Goal: Transaction & Acquisition: Purchase product/service

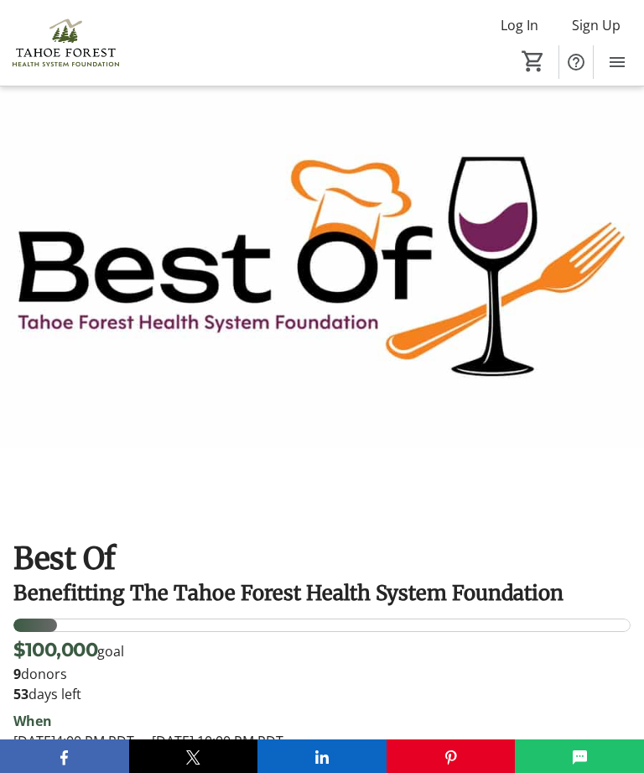
click at [618, 61] on mat-icon "Menu" at bounding box center [617, 62] width 20 height 20
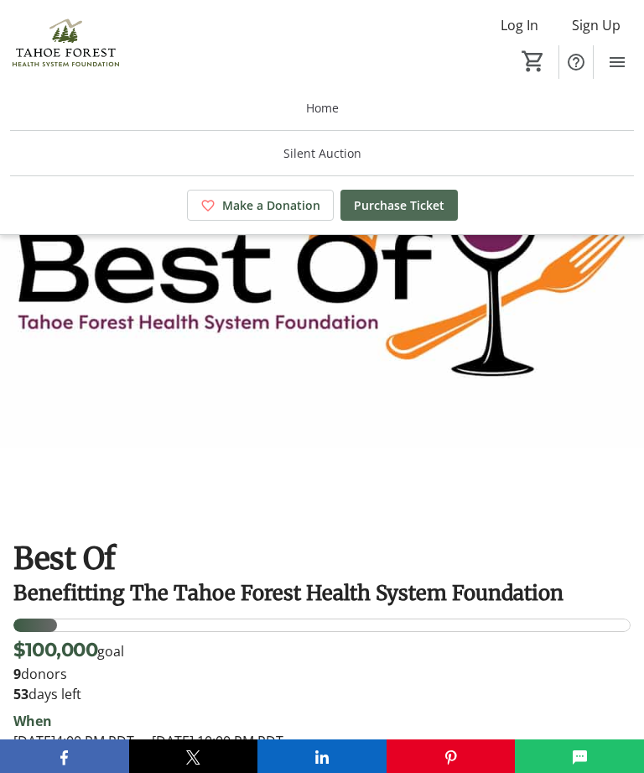
click at [404, 206] on span "Purchase Ticket" at bounding box center [399, 205] width 91 height 18
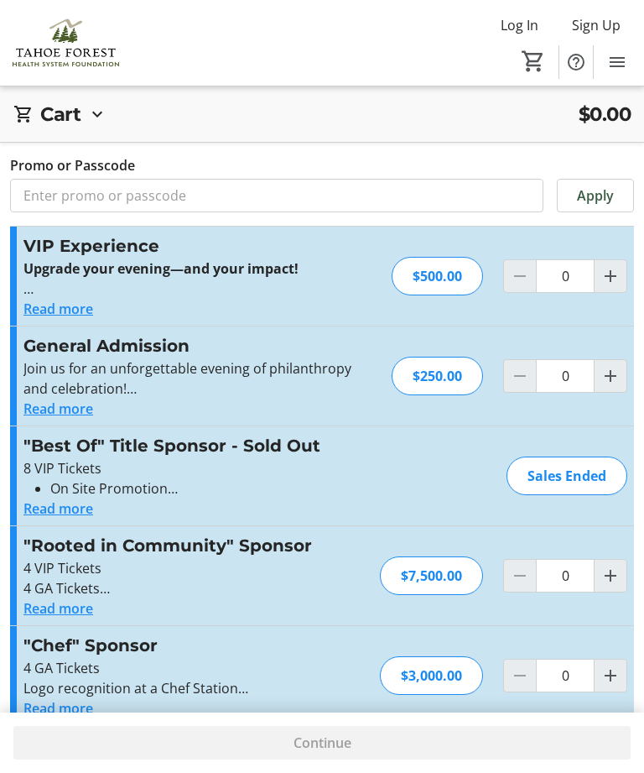
click at [52, 416] on button "Read more" at bounding box center [58, 409] width 70 height 20
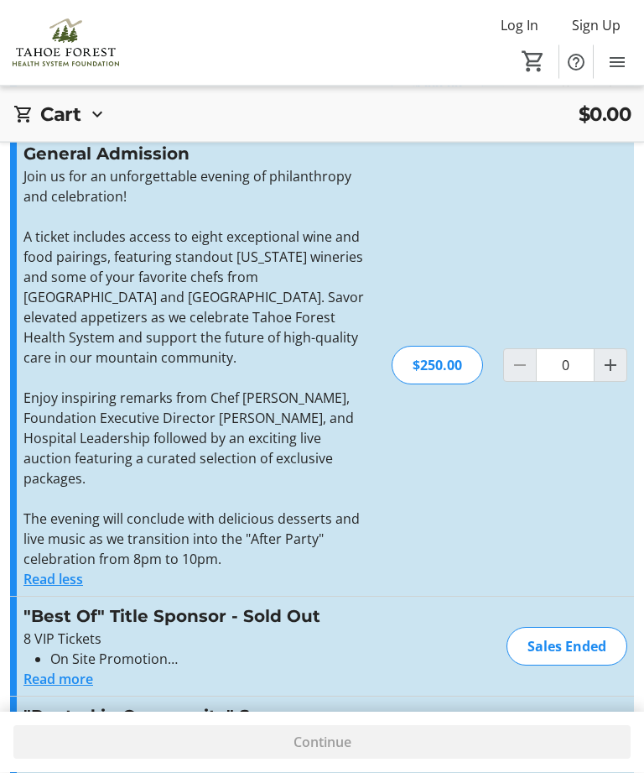
scroll to position [194, 0]
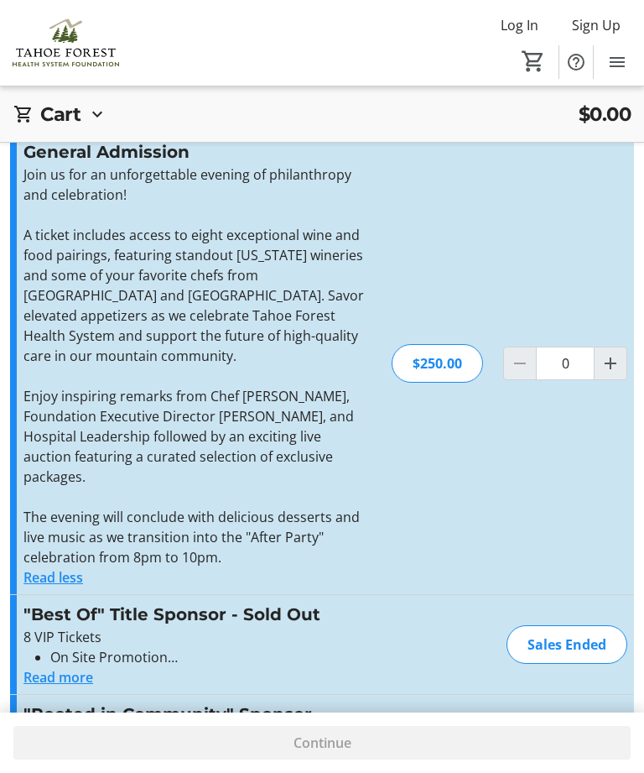
click at [514, 520] on div "General Admission Join us for an unforgettable evening of philanthropy and cele…" at bounding box center [322, 363] width 624 height 461
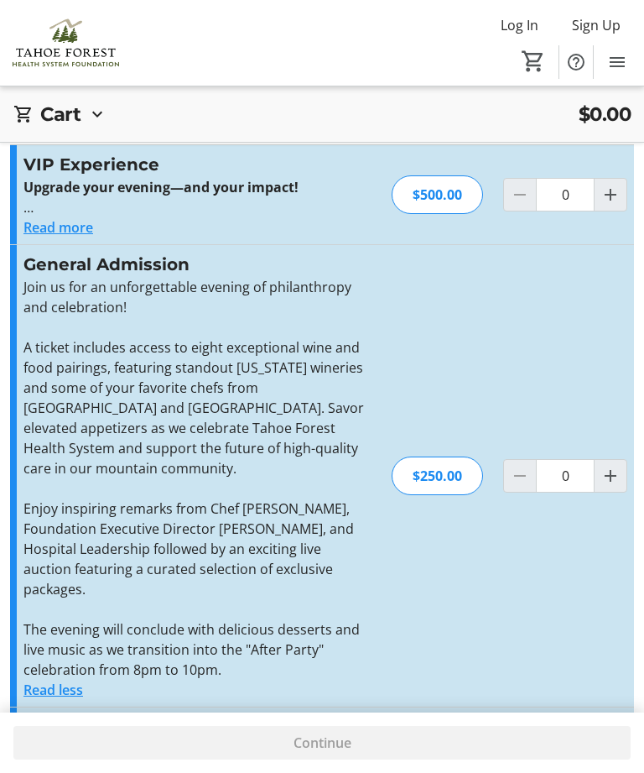
scroll to position [0, 0]
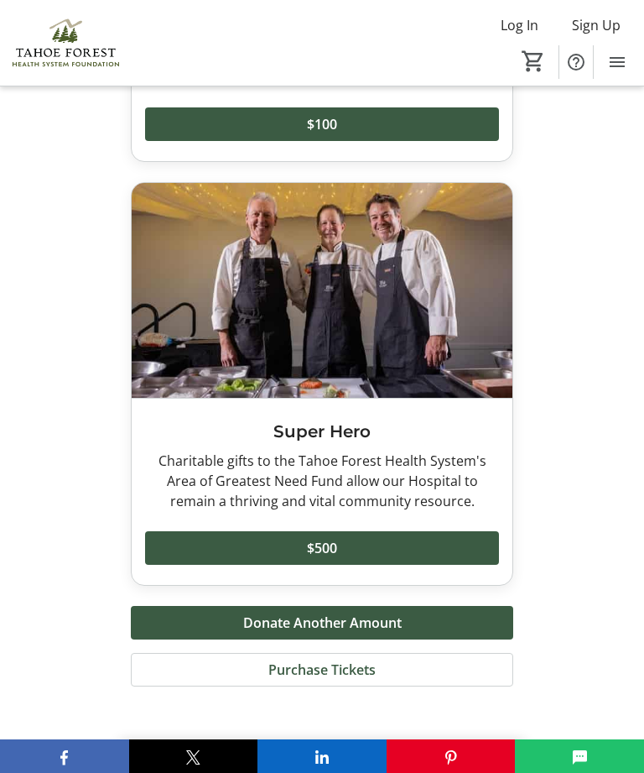
scroll to position [5814, 0]
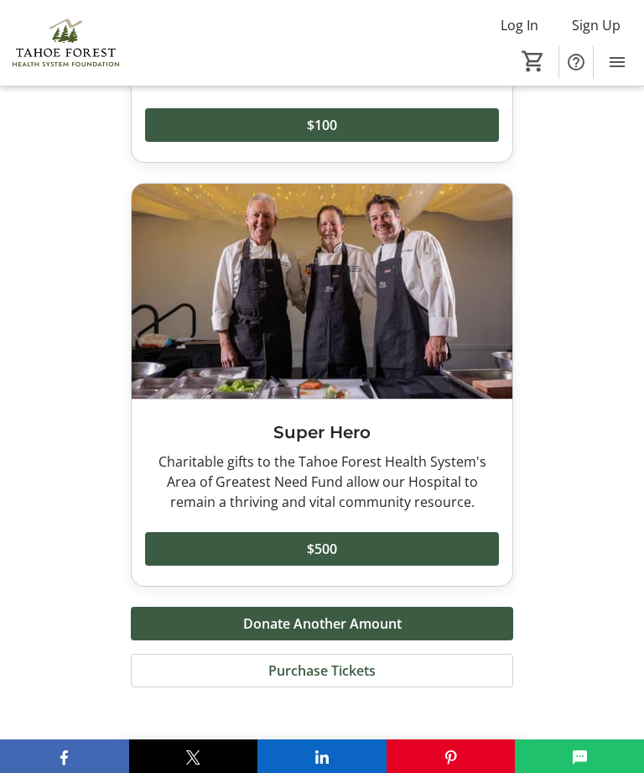
click at [616, 65] on mat-icon "Menu" at bounding box center [617, 62] width 20 height 20
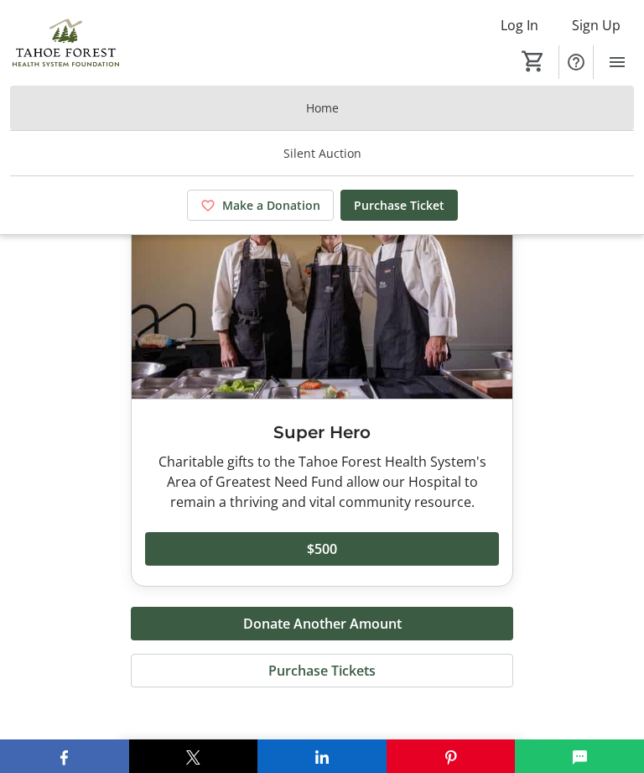
click at [339, 117] on span at bounding box center [322, 108] width 624 height 40
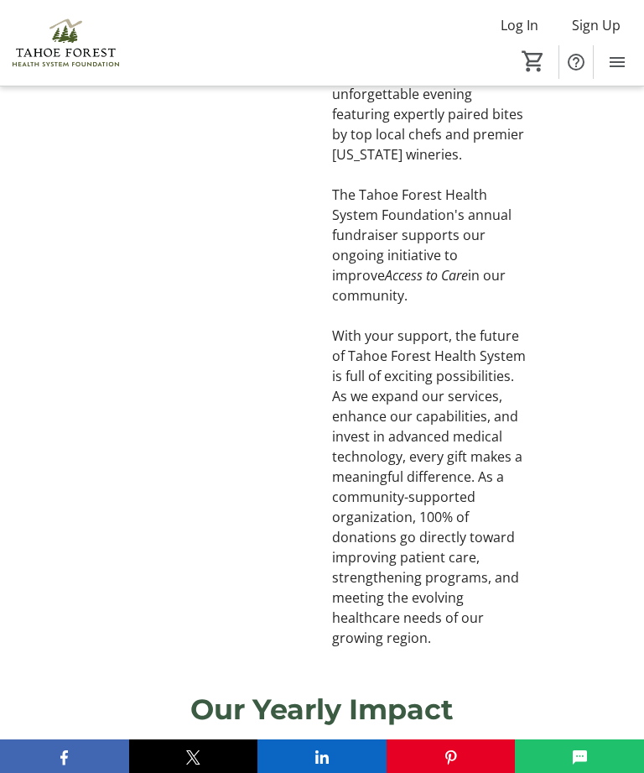
scroll to position [960, 0]
